Goal: Find specific page/section: Find specific page/section

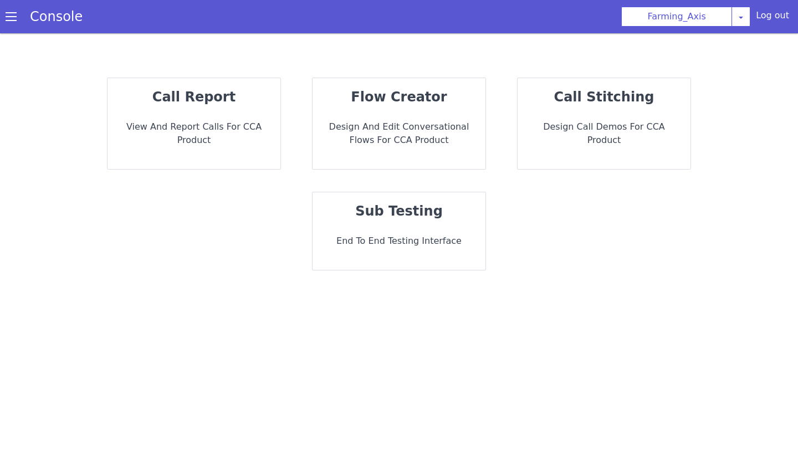
click at [588, 320] on div "call report View and report calls for CCA Product flow creator Design and Edit …" at bounding box center [399, 259] width 798 height 384
click at [621, 295] on div "call report View and report calls for CCA Product flow creator Design and Edit …" at bounding box center [399, 259] width 798 height 384
click at [667, 266] on div "call report View and report calls for CCA Product flow creator Design and Edit …" at bounding box center [399, 174] width 732 height 215
click at [578, 174] on div "call report View and report calls for CCA Product flow creator Design and Edit …" at bounding box center [399, 174] width 732 height 215
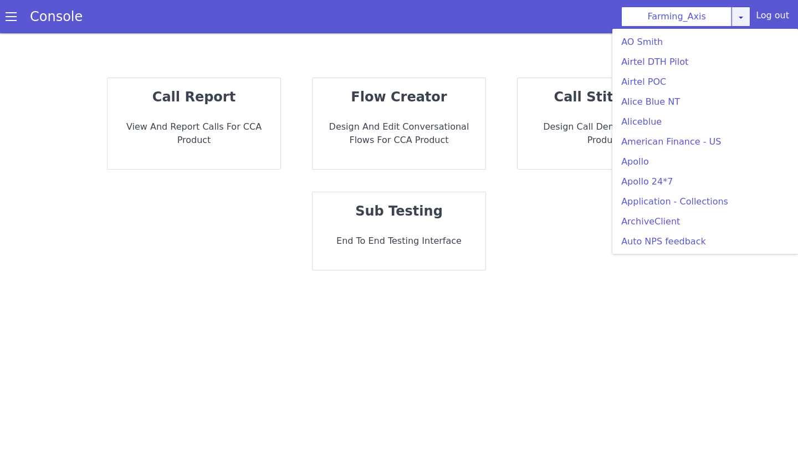
click at [747, 23] on div "Farming_Axis [PERSON_NAME] Airtel DTH Pilot Airtel POC [PERSON_NAME] Blue NT Al…" at bounding box center [686, 17] width 129 height 20
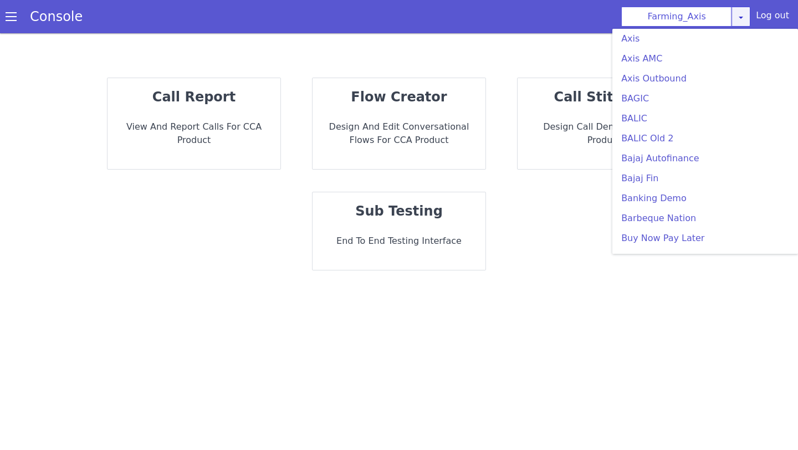
scroll to position [247, 0]
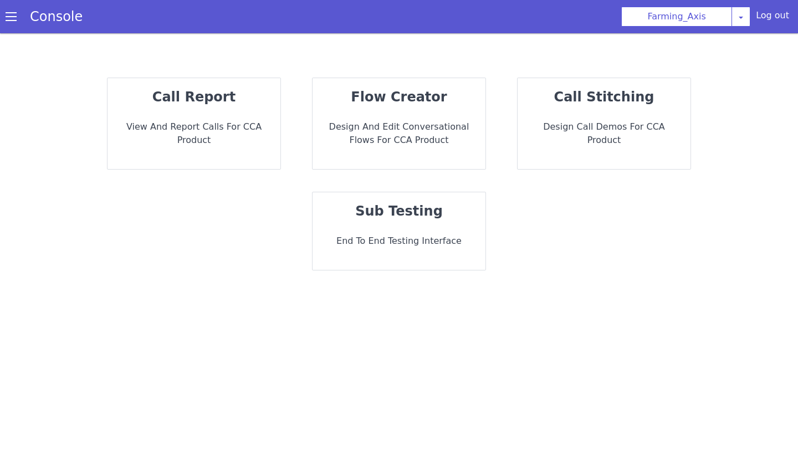
click at [558, 215] on div "call report View and report calls for CCA Product flow creator Design and Edit …" at bounding box center [399, 174] width 732 height 215
